Goal: Transaction & Acquisition: Subscribe to service/newsletter

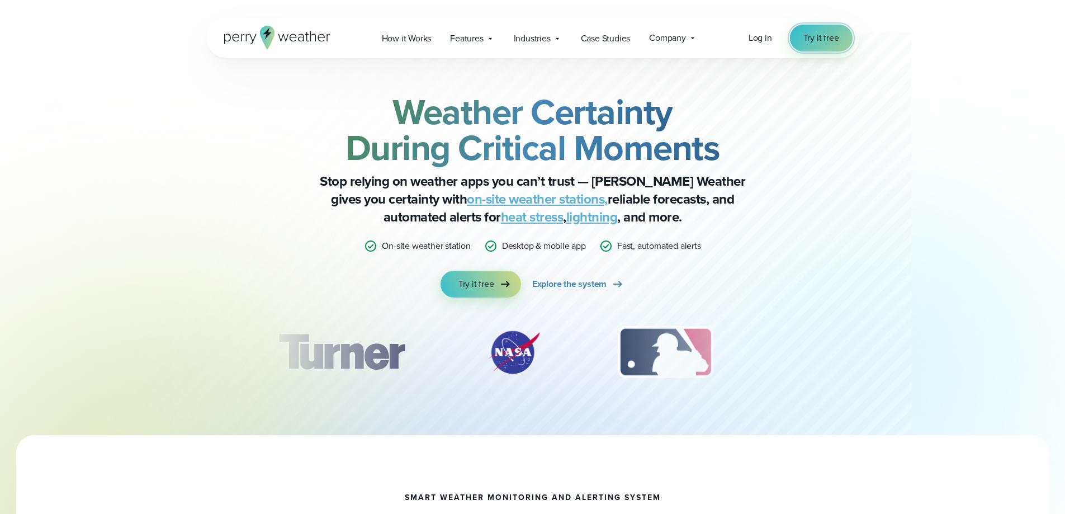
click at [819, 38] on span "Try it free" at bounding box center [821, 37] width 36 height 13
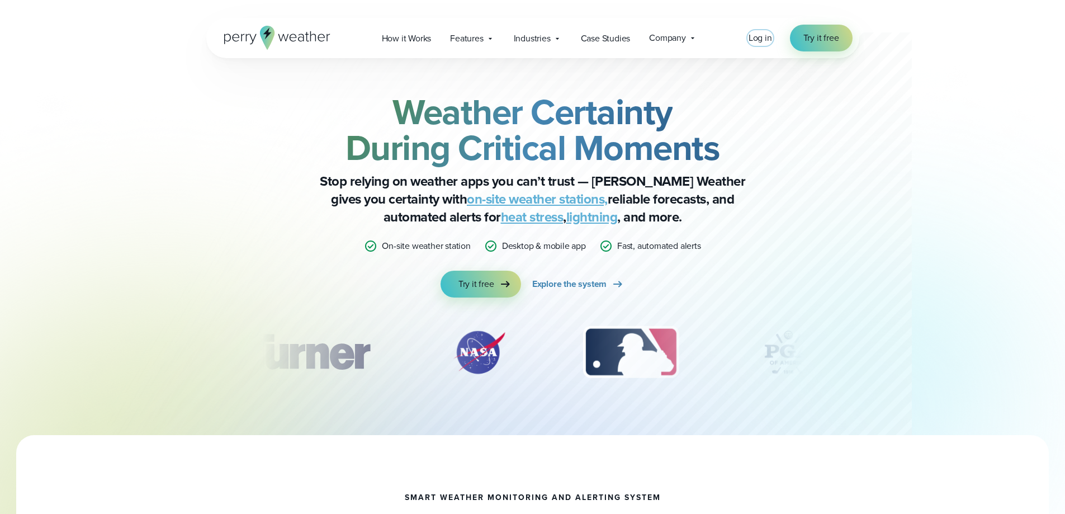
click at [756, 42] on span "Log in" at bounding box center [760, 37] width 23 height 13
